Goal: Task Accomplishment & Management: Complete application form

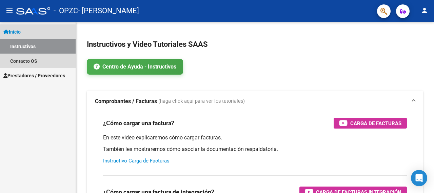
click at [21, 30] on span "Inicio" at bounding box center [11, 31] width 17 height 7
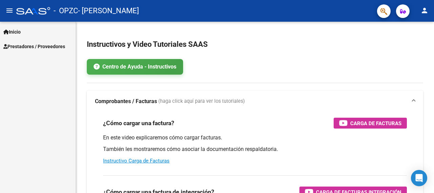
click at [32, 47] on span "Prestadores / Proveedores" at bounding box center [34, 46] width 62 height 7
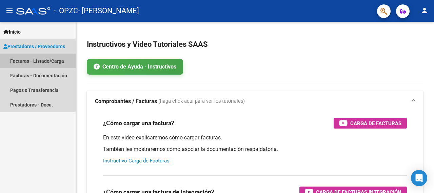
click at [32, 59] on link "Facturas - Listado/Carga" at bounding box center [38, 61] width 76 height 15
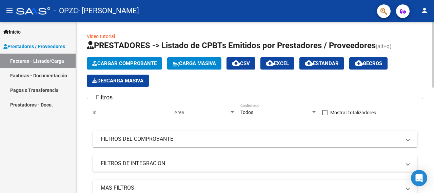
drag, startPoint x: 416, startPoint y: 56, endPoint x: 417, endPoint y: 78, distance: 22.0
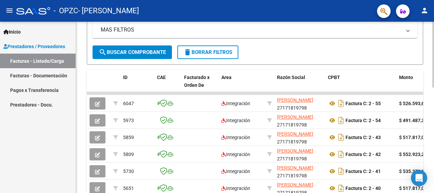
click at [384, 68] on div "Video tutorial PRESTADORES -> Listado de CPBTs Emitidos por Prestadores / Prove…" at bounding box center [255, 79] width 336 height 409
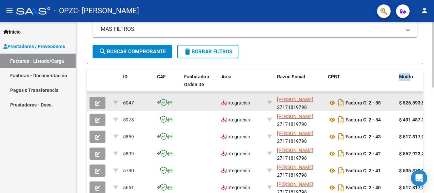
drag, startPoint x: 410, startPoint y: 86, endPoint x: 366, endPoint y: 103, distance: 47.2
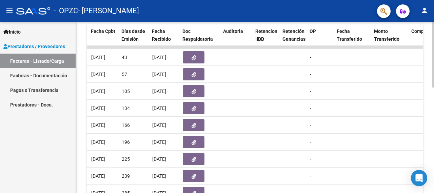
scroll to position [202, 0]
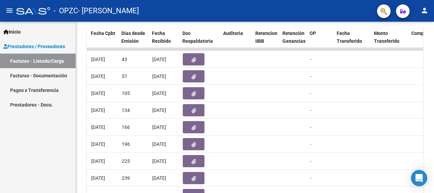
click at [52, 74] on link "Facturas - Documentación" at bounding box center [38, 75] width 76 height 15
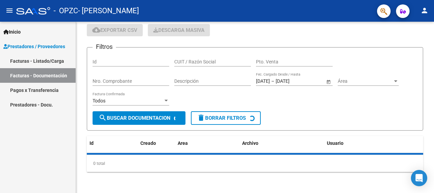
scroll to position [184, 0]
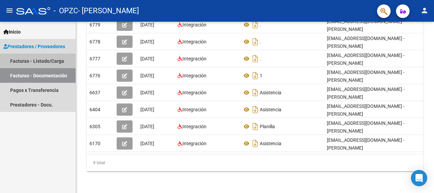
click at [31, 59] on link "Facturas - Listado/Carga" at bounding box center [38, 61] width 76 height 15
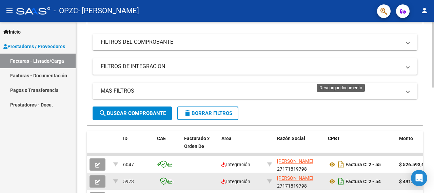
scroll to position [202, 0]
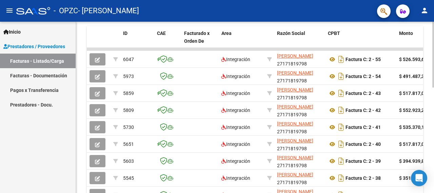
drag, startPoint x: 429, startPoint y: 78, endPoint x: 428, endPoint y: 49, distance: 29.2
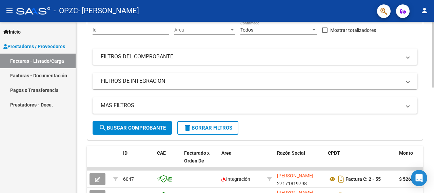
scroll to position [49, 0]
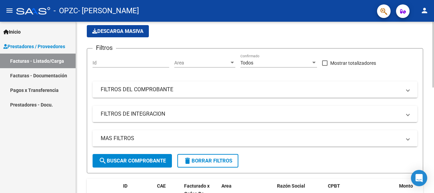
drag, startPoint x: 428, startPoint y: 95, endPoint x: 423, endPoint y: 63, distance: 32.5
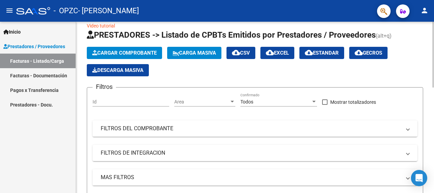
scroll to position [0, 0]
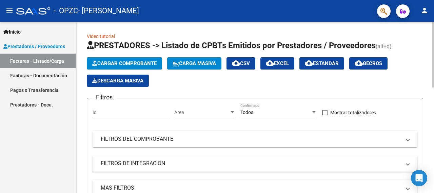
click at [120, 58] on button "Cargar Comprobante" at bounding box center [124, 63] width 75 height 12
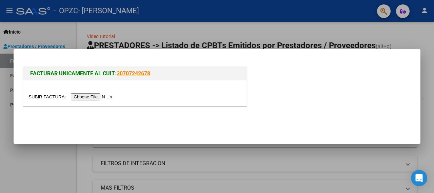
click at [100, 96] on input "file" at bounding box center [71, 96] width 86 height 7
click at [96, 96] on input "file" at bounding box center [71, 96] width 86 height 7
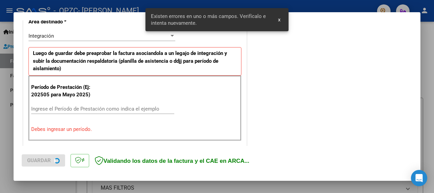
scroll to position [167, 0]
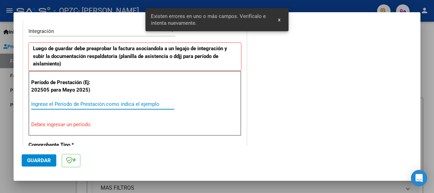
click at [57, 105] on input "Ingrese el Período de Prestación como indica el ejemplo" at bounding box center [102, 104] width 143 height 6
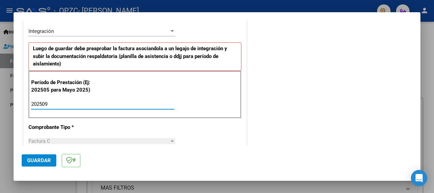
type input "202509"
click at [39, 162] on span "Guardar" at bounding box center [39, 160] width 24 height 6
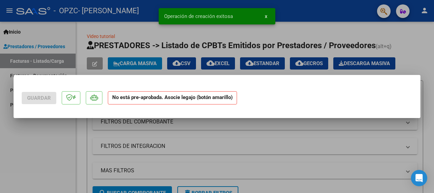
scroll to position [0, 0]
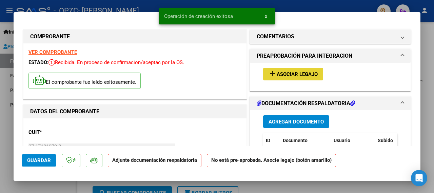
click at [300, 74] on span "Asociar Legajo" at bounding box center [296, 74] width 41 height 6
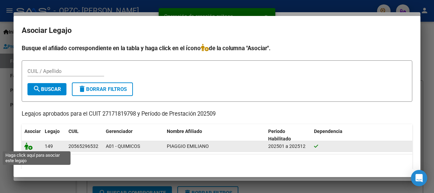
click at [30, 147] on icon at bounding box center [28, 145] width 8 height 7
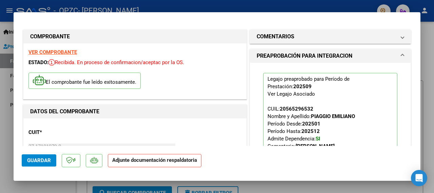
click at [173, 161] on strong "Adjunte documentación respaldatoria" at bounding box center [154, 160] width 85 height 6
click at [140, 160] on strong "Adjunte documentación respaldatoria" at bounding box center [154, 160] width 85 height 6
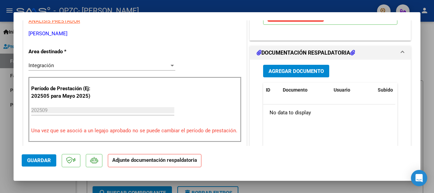
scroll to position [154, 0]
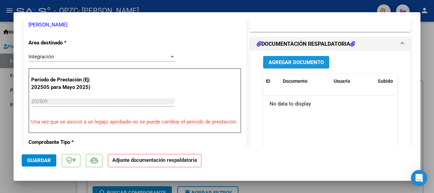
click at [305, 65] on button "Agregar Documento" at bounding box center [296, 62] width 66 height 13
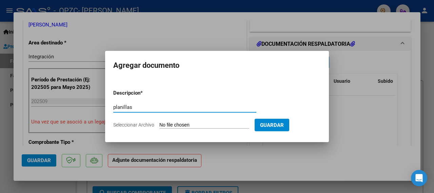
type input "planillas"
click at [230, 122] on input "Seleccionar Archivo" at bounding box center [204, 125] width 90 height 6
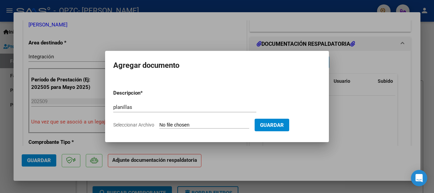
type input "C:\fakepath\1.jpg"
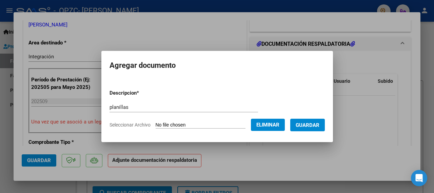
click at [311, 126] on span "Guardar" at bounding box center [307, 125] width 24 height 6
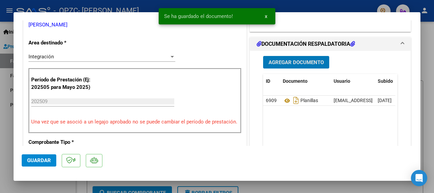
click at [288, 63] on span "Agregar Documento" at bounding box center [295, 62] width 55 height 6
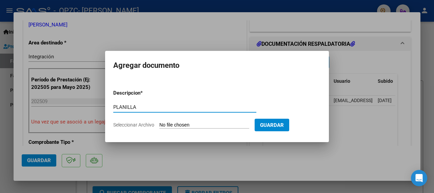
type input "PLANILLA"
click at [195, 125] on input "Seleccionar Archivo" at bounding box center [204, 125] width 90 height 6
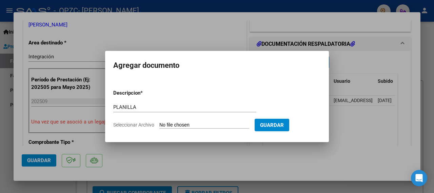
type input "C:\fakepath\2.jpg"
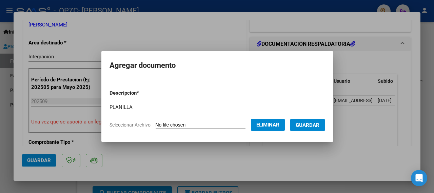
click at [317, 126] on span "Guardar" at bounding box center [307, 125] width 24 height 6
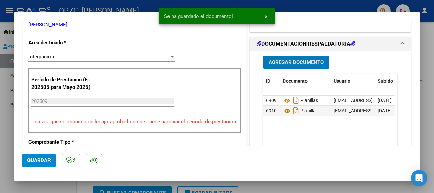
click at [287, 61] on span "Agregar Documento" at bounding box center [295, 62] width 55 height 6
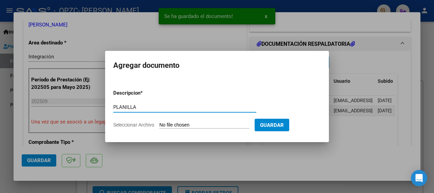
type input "PLANILLA"
click at [169, 123] on input "Seleccionar Archivo" at bounding box center [204, 125] width 90 height 6
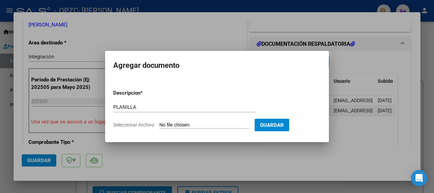
type input "C:\fakepath\3.jpg"
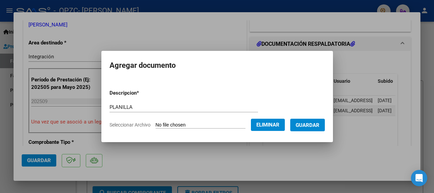
click at [312, 122] on span "Guardar" at bounding box center [307, 125] width 24 height 6
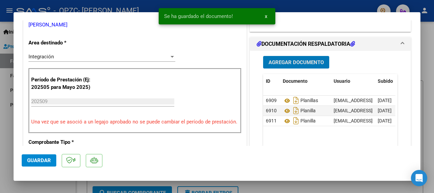
click at [303, 56] on button "Agregar Documento" at bounding box center [296, 62] width 66 height 13
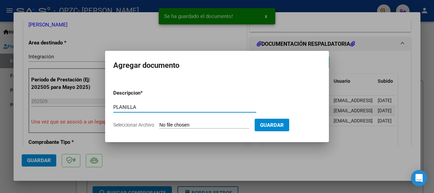
type input "PLANILLA"
click at [180, 124] on input "Seleccionar Archivo" at bounding box center [204, 125] width 90 height 6
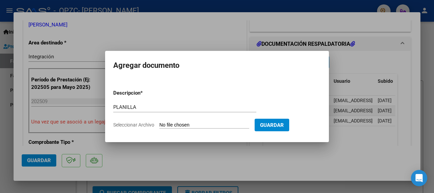
type input "C:\fakepath\4.jpg"
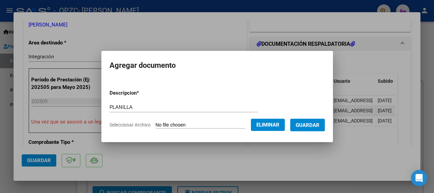
click at [313, 125] on span "Guardar" at bounding box center [307, 125] width 24 height 6
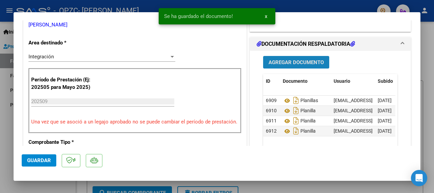
click at [286, 63] on span "Agregar Documento" at bounding box center [295, 62] width 55 height 6
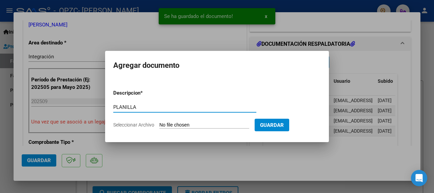
type input "PLANILLA"
click at [178, 122] on input "Seleccionar Archivo" at bounding box center [204, 125] width 90 height 6
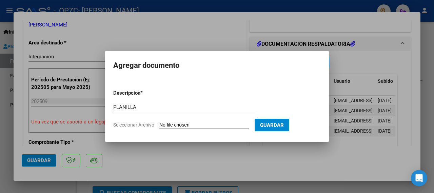
type input "C:\fakepath\5.jpg"
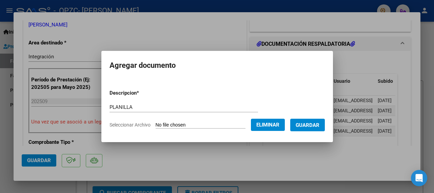
click at [312, 128] on span "Guardar" at bounding box center [307, 125] width 24 height 6
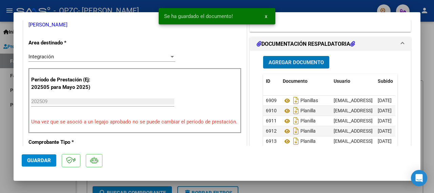
click at [40, 159] on span "Guardar" at bounding box center [39, 160] width 24 height 6
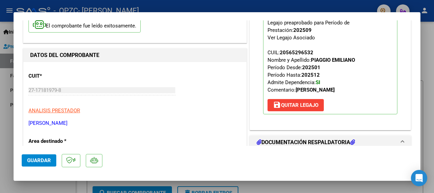
scroll to position [0, 0]
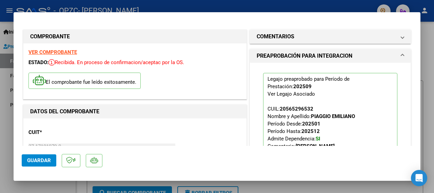
click at [427, 55] on div at bounding box center [217, 96] width 434 height 193
type input "$ 0,00"
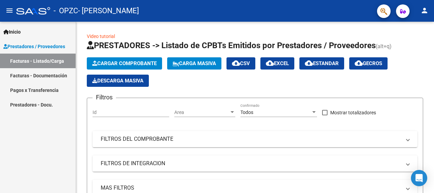
click at [24, 72] on link "Facturas - Documentación" at bounding box center [38, 75] width 76 height 15
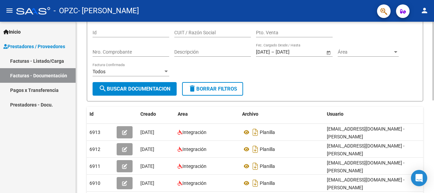
scroll to position [65, 0]
